Goal: Task Accomplishment & Management: Use online tool/utility

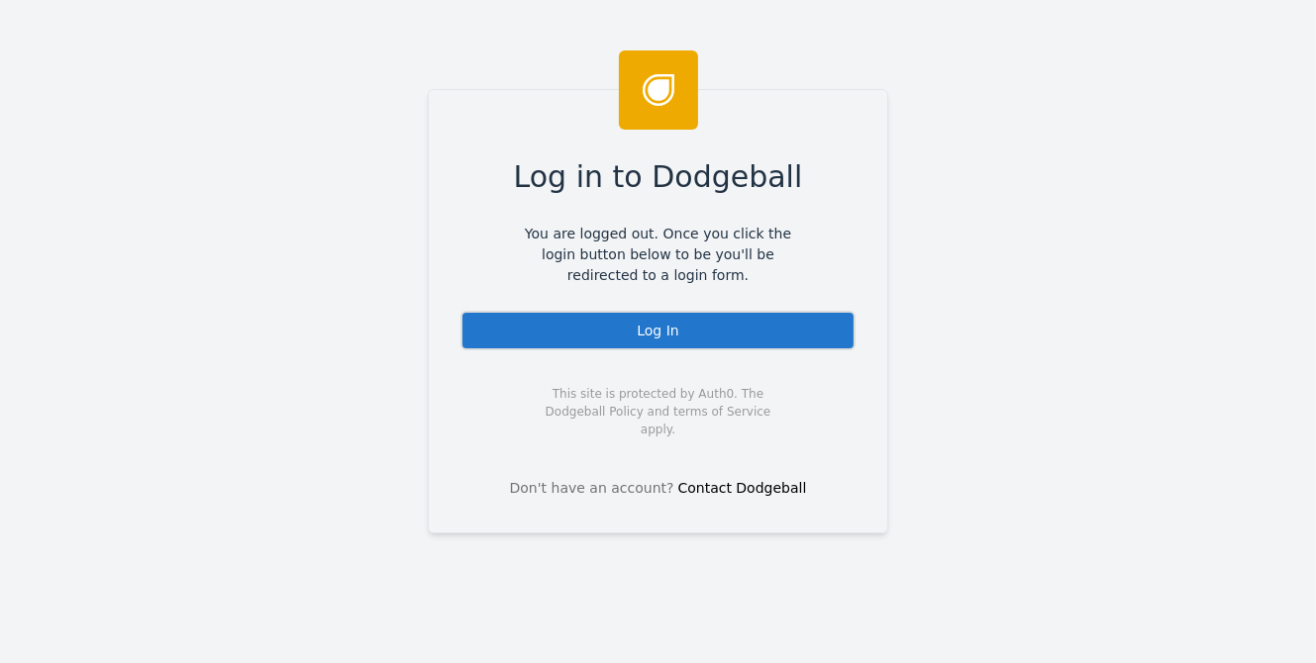
click at [639, 326] on div "Log In" at bounding box center [657, 331] width 395 height 40
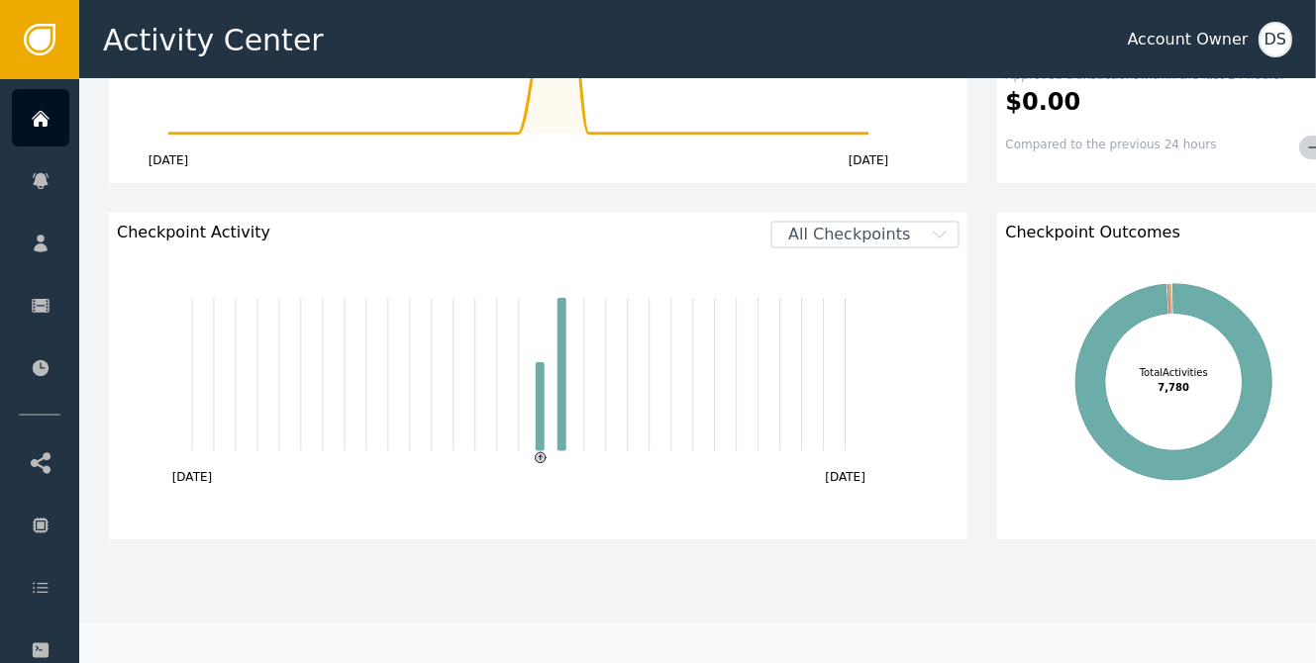
scroll to position [792, 0]
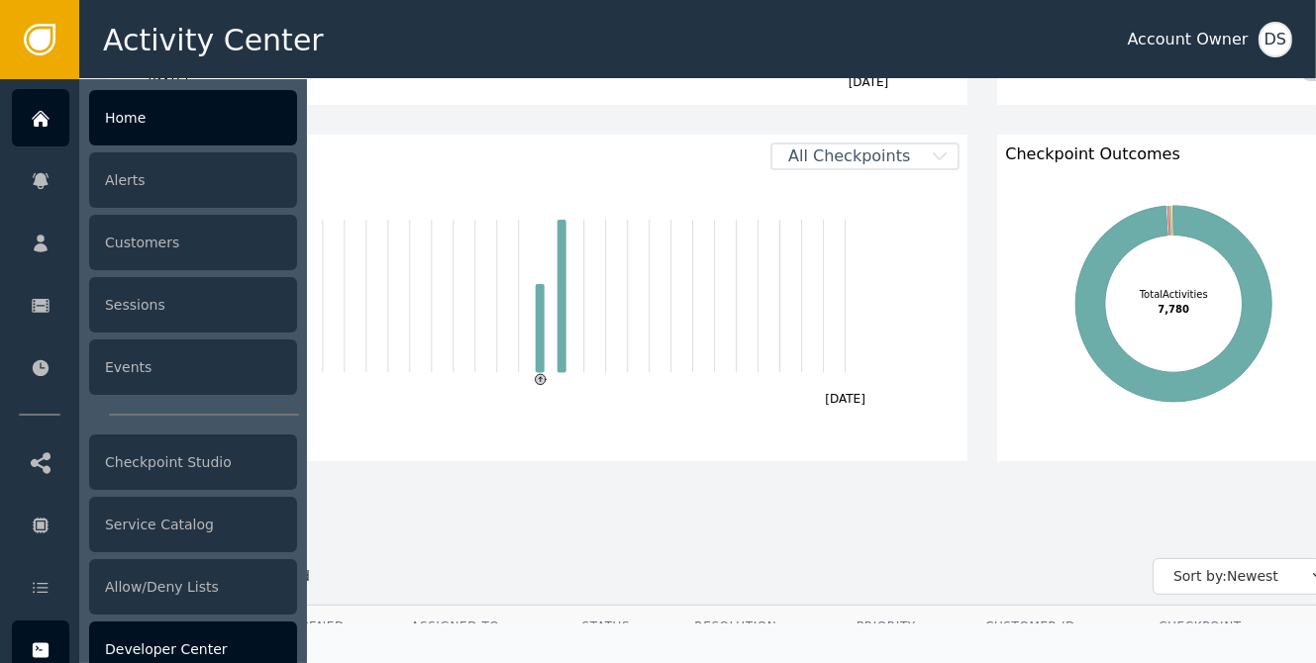
click at [195, 639] on div "Developer Center" at bounding box center [193, 649] width 208 height 55
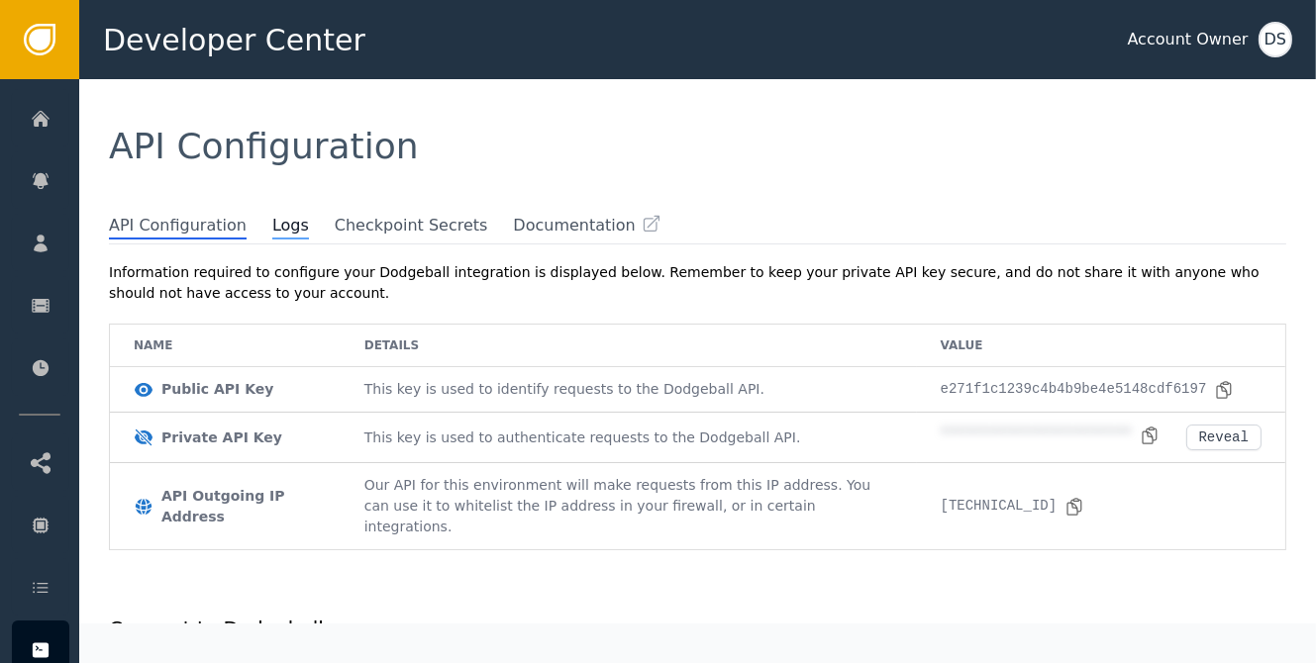
click at [272, 231] on span "Logs" at bounding box center [290, 227] width 37 height 26
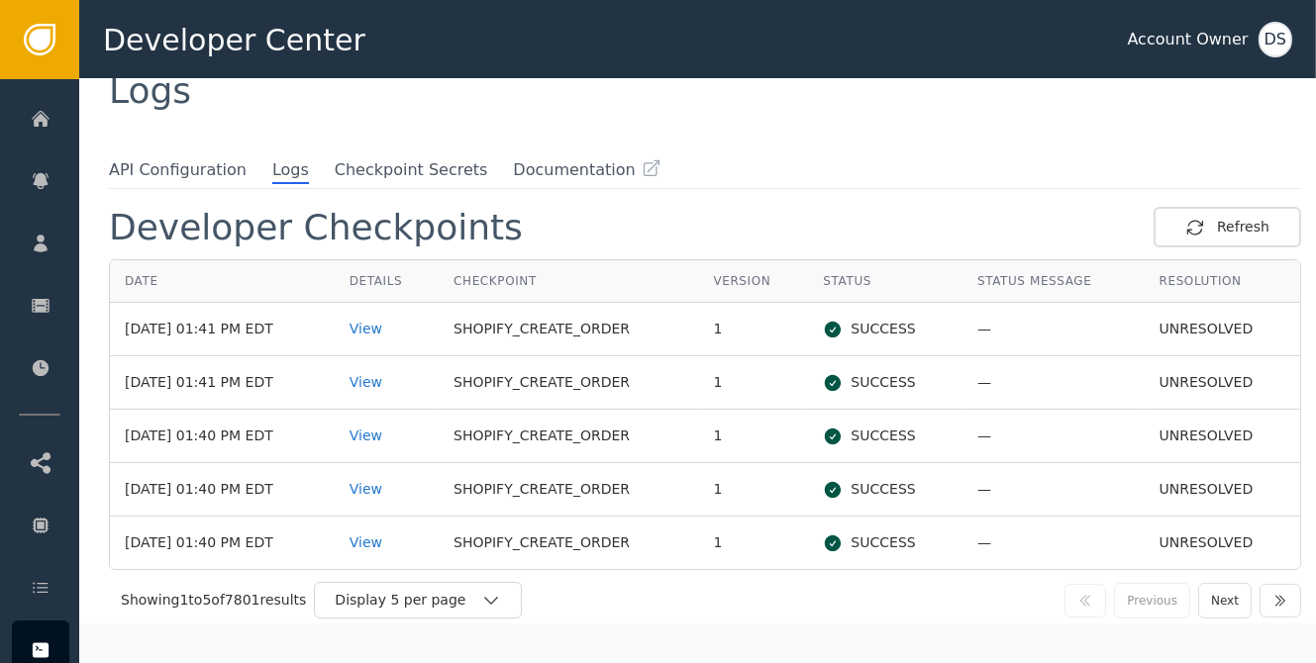
scroll to position [57, 0]
click at [396, 323] on div "View" at bounding box center [386, 327] width 74 height 21
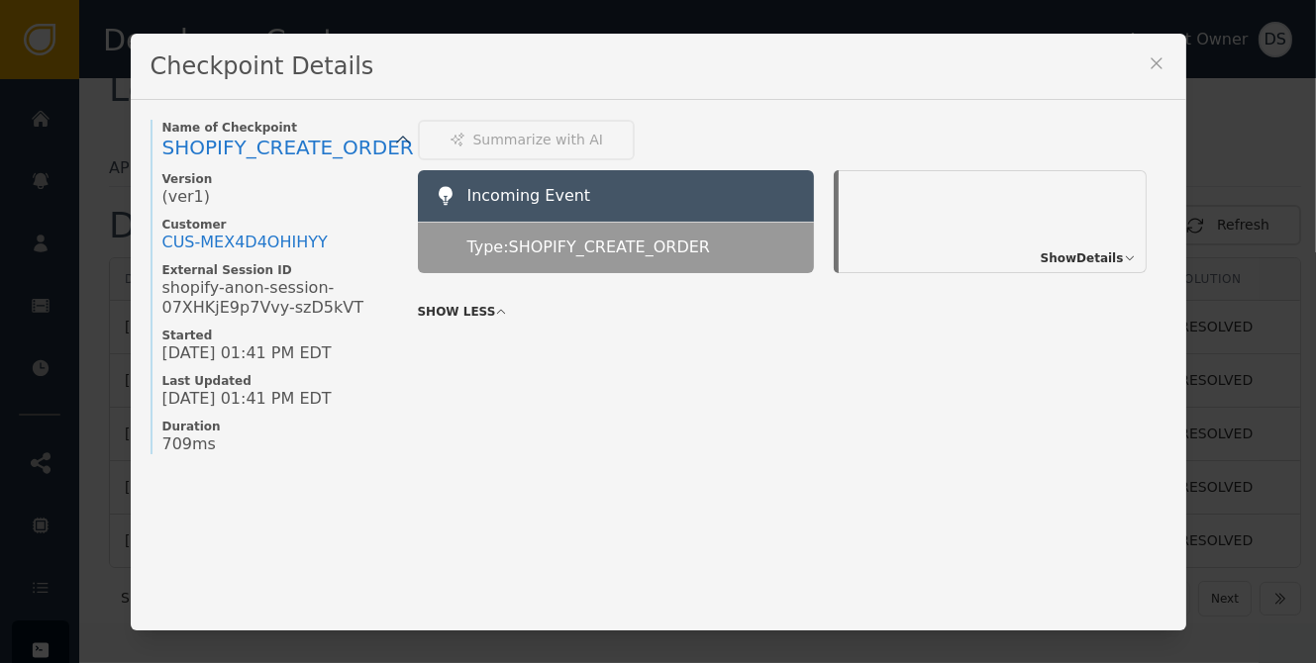
click at [1090, 249] on span "Show Details" at bounding box center [1081, 258] width 83 height 18
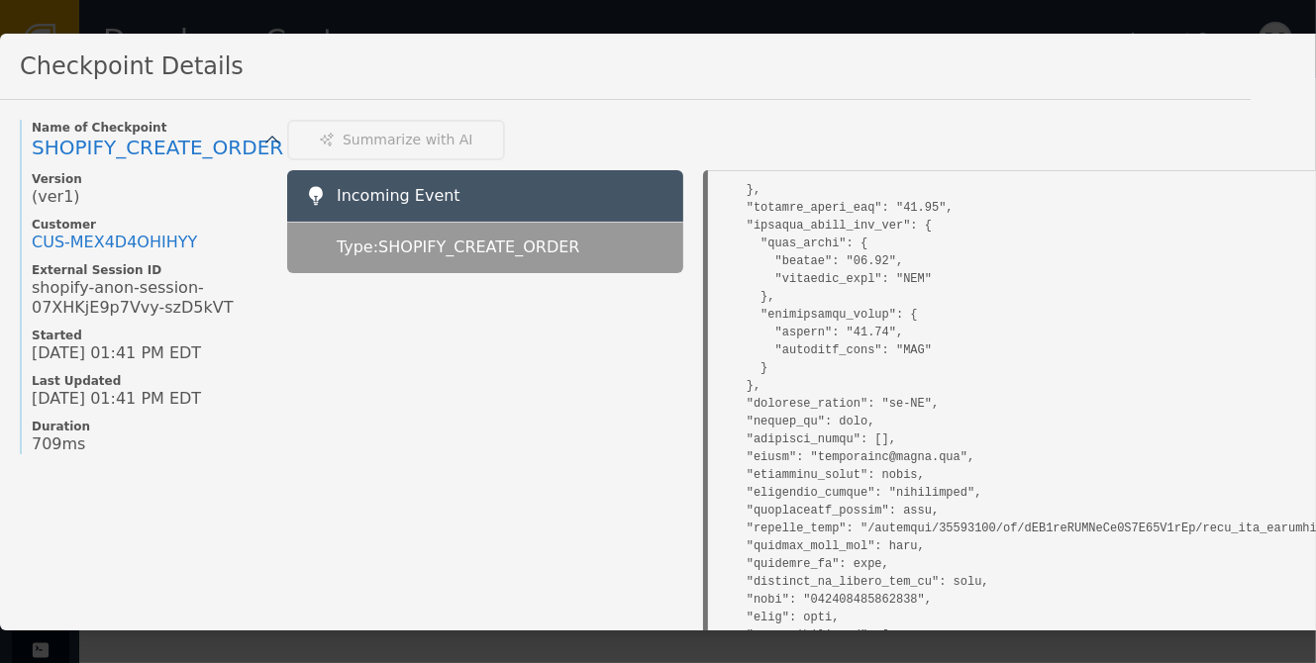
scroll to position [1683, 0]
